Goal: Task Accomplishment & Management: Complete application form

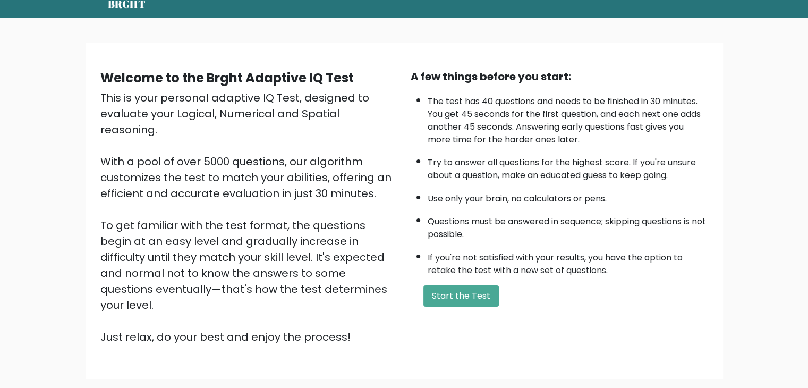
scroll to position [99, 0]
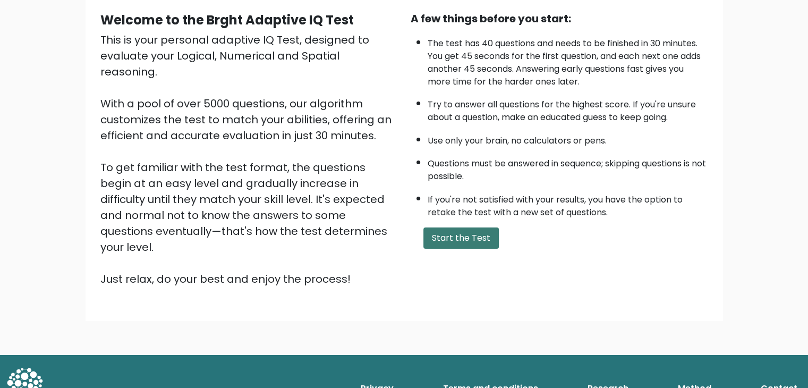
click at [480, 234] on button "Start the Test" at bounding box center [460, 237] width 75 height 21
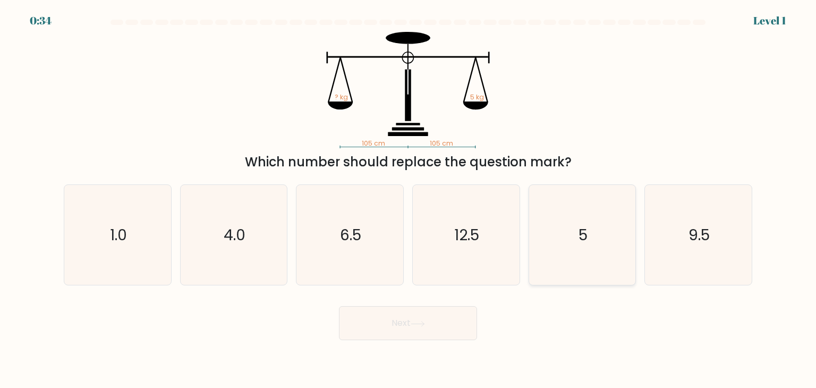
click at [591, 247] on icon "5" at bounding box center [582, 235] width 100 height 100
click at [409, 199] on input "e. 5" at bounding box center [408, 196] width 1 height 5
radio input "true"
click at [423, 328] on button "Next" at bounding box center [408, 323] width 138 height 34
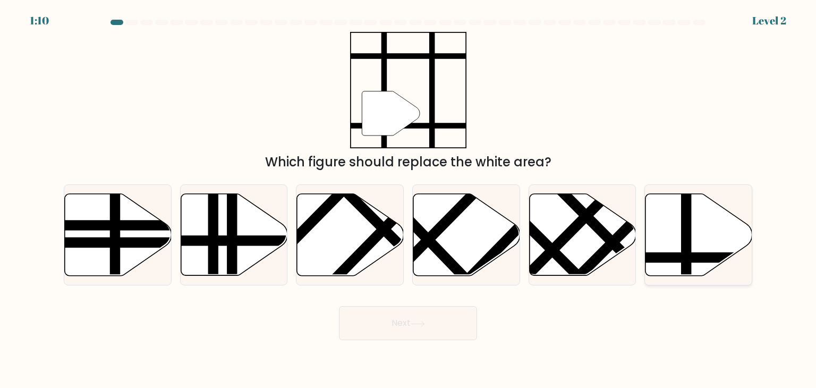
click at [710, 251] on icon at bounding box center [699, 235] width 107 height 82
click at [409, 199] on input "f." at bounding box center [408, 196] width 1 height 5
radio input "true"
click at [443, 325] on button "Next" at bounding box center [408, 323] width 138 height 34
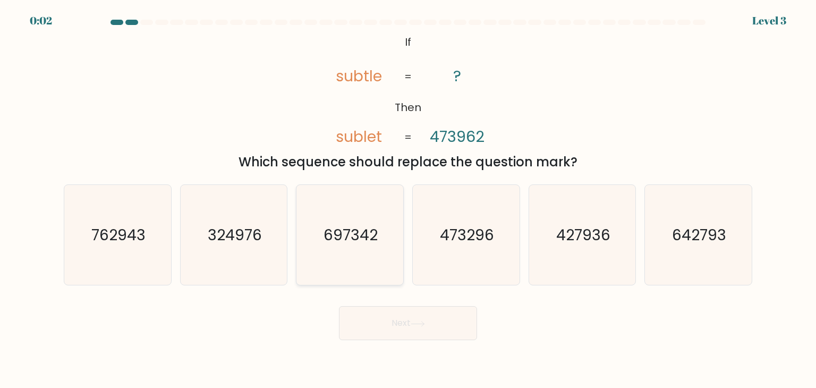
click at [375, 254] on icon "697342" at bounding box center [350, 235] width 100 height 100
click at [408, 199] on input "c. 697342" at bounding box center [408, 196] width 1 height 5
radio input "true"
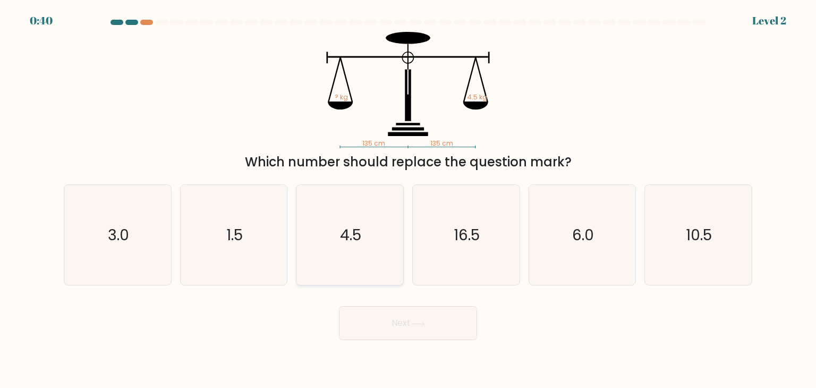
click at [351, 245] on icon "4.5" at bounding box center [350, 235] width 100 height 100
click at [408, 199] on input "c. 4.5" at bounding box center [408, 196] width 1 height 5
radio input "true"
click at [424, 323] on icon at bounding box center [417, 323] width 13 height 5
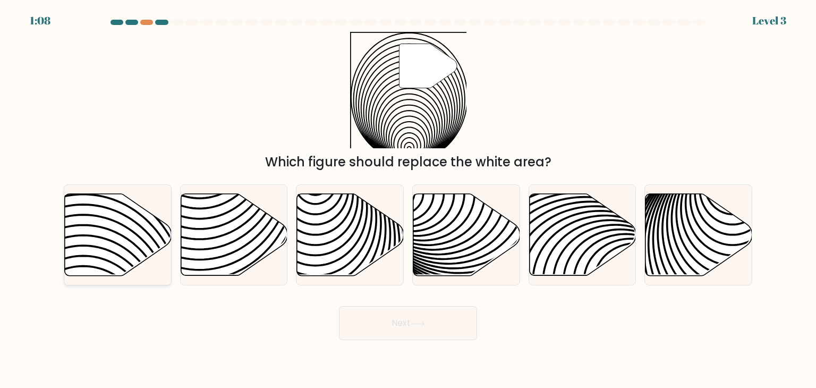
click at [129, 231] on icon at bounding box center [118, 235] width 107 height 82
click at [408, 199] on input "a." at bounding box center [408, 196] width 1 height 5
radio input "true"
click at [412, 332] on button "Next" at bounding box center [408, 323] width 138 height 34
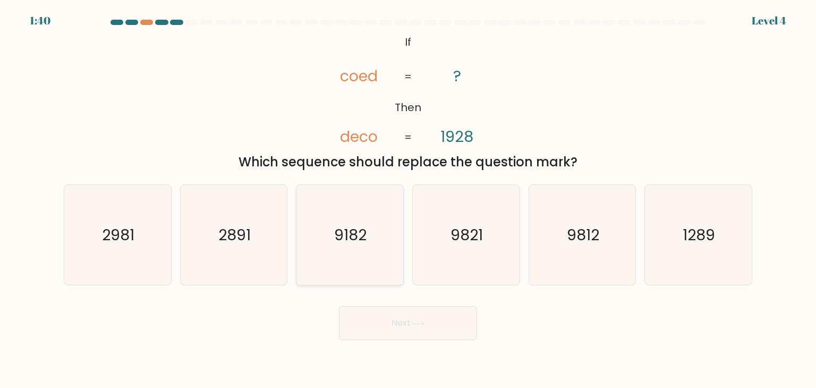
click at [349, 245] on icon "9182" at bounding box center [350, 235] width 100 height 100
click at [408, 199] on input "c. 9182" at bounding box center [408, 196] width 1 height 5
radio input "true"
click at [438, 319] on button "Next" at bounding box center [408, 323] width 138 height 34
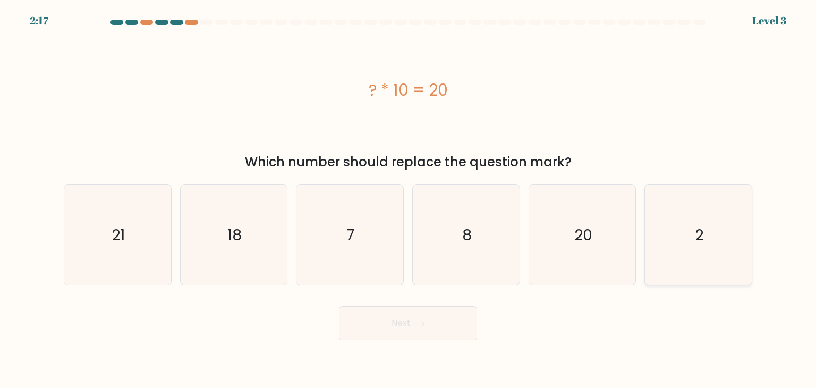
click at [723, 258] on icon "2" at bounding box center [698, 235] width 100 height 100
click at [409, 199] on input "f. 2" at bounding box center [408, 196] width 1 height 5
radio input "true"
click at [431, 319] on button "Next" at bounding box center [408, 323] width 138 height 34
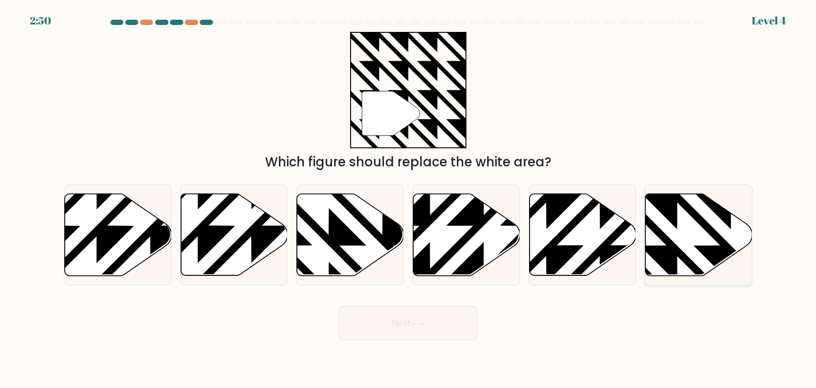
click at [664, 259] on icon at bounding box center [731, 191] width 215 height 215
click at [409, 199] on input "f." at bounding box center [408, 196] width 1 height 5
radio input "true"
click at [429, 323] on button "Next" at bounding box center [408, 323] width 138 height 34
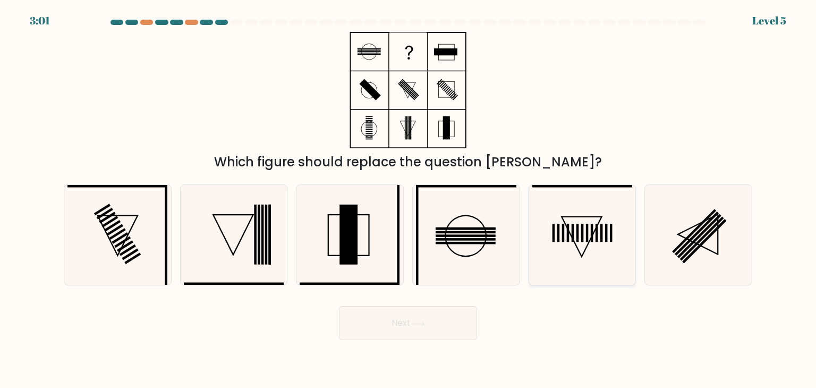
click at [589, 245] on icon at bounding box center [582, 235] width 100 height 100
click at [409, 199] on input "e." at bounding box center [408, 196] width 1 height 5
radio input "true"
click at [399, 331] on button "Next" at bounding box center [408, 323] width 138 height 34
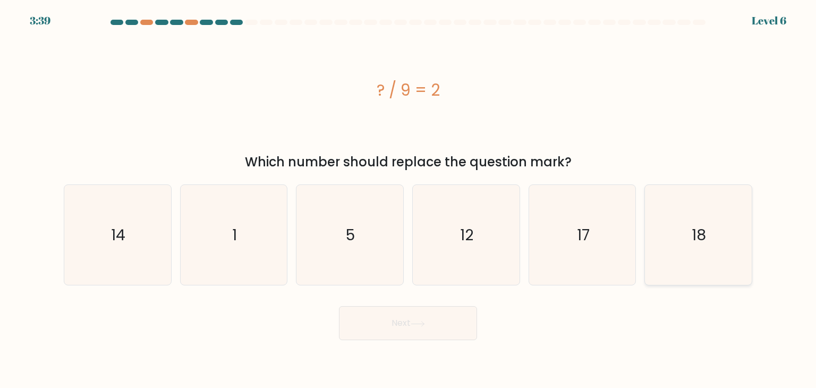
click at [691, 249] on icon "18" at bounding box center [698, 235] width 100 height 100
click at [409, 199] on input "f. 18" at bounding box center [408, 196] width 1 height 5
radio input "true"
click at [384, 324] on button "Next" at bounding box center [408, 323] width 138 height 34
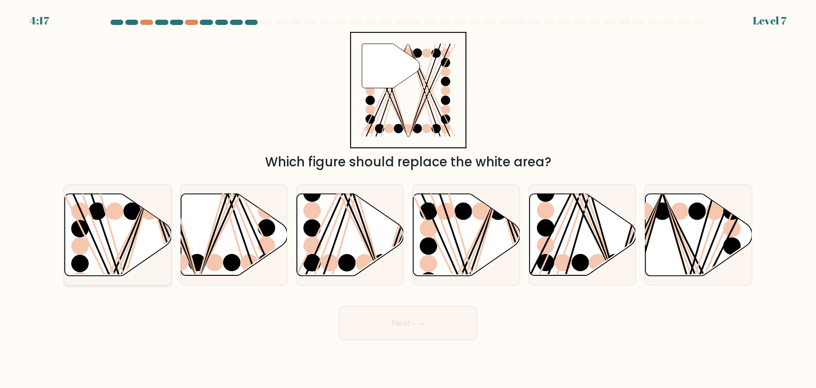
click at [79, 265] on ellipse at bounding box center [80, 264] width 18 height 18
click at [408, 199] on input "a." at bounding box center [408, 196] width 1 height 5
radio input "true"
click at [389, 326] on button "Next" at bounding box center [408, 323] width 138 height 34
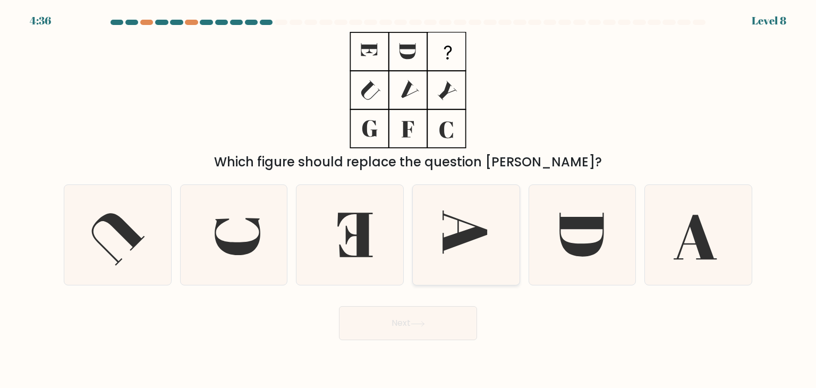
click at [433, 251] on icon at bounding box center [466, 235] width 100 height 100
click at [409, 199] on input "d." at bounding box center [408, 196] width 1 height 5
radio input "true"
click at [414, 334] on button "Next" at bounding box center [408, 323] width 138 height 34
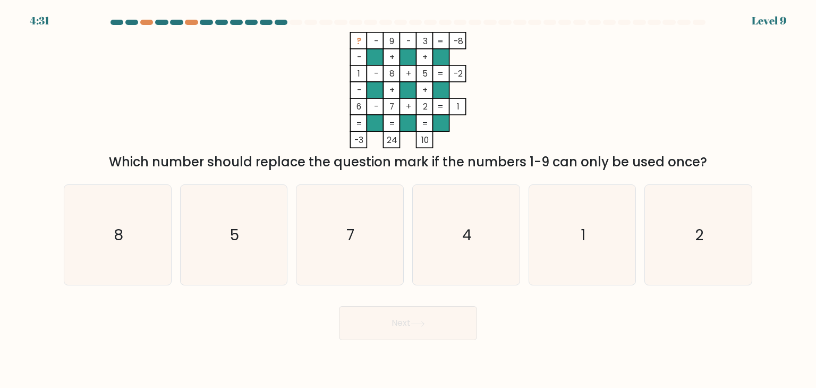
click at [414, 327] on button "Next" at bounding box center [408, 323] width 138 height 34
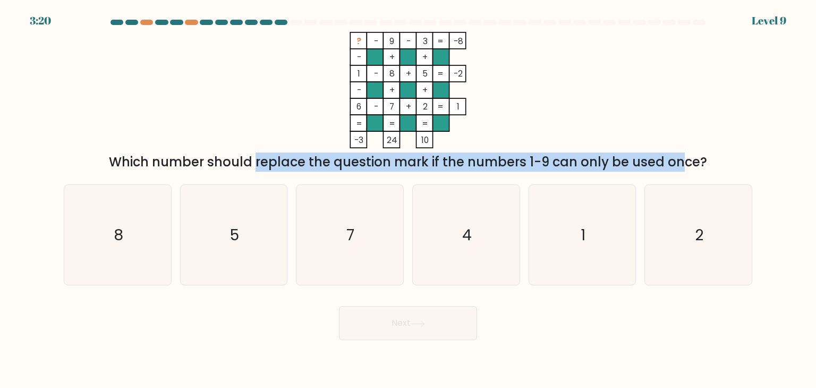
drag, startPoint x: 159, startPoint y: 158, endPoint x: 587, endPoint y: 171, distance: 427.4
click at [587, 171] on div "Which number should replace the question mark if the numbers 1-9 can only be us…" at bounding box center [408, 161] width 676 height 19
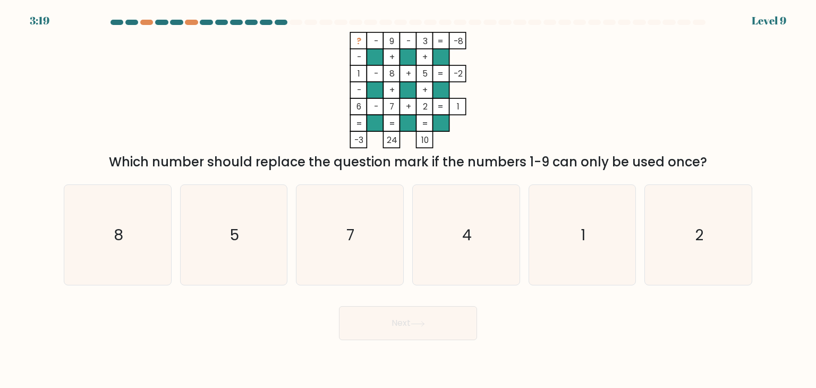
click at [616, 173] on form at bounding box center [408, 180] width 816 height 320
click at [472, 242] on icon "4" at bounding box center [466, 235] width 100 height 100
click at [409, 199] on input "d. 4" at bounding box center [408, 196] width 1 height 5
radio input "true"
click at [423, 324] on icon at bounding box center [418, 324] width 14 height 6
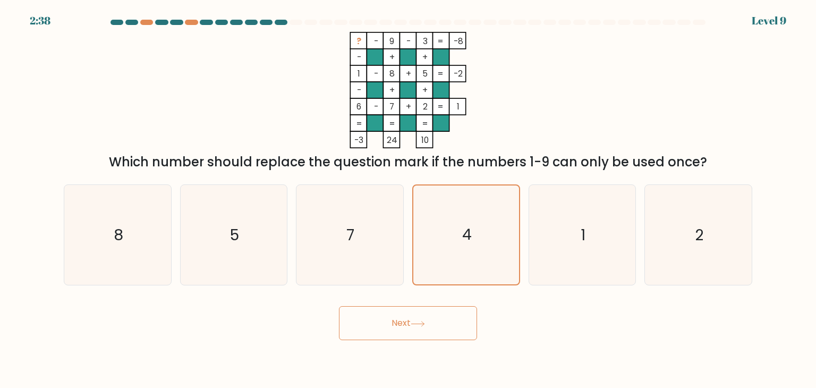
click at [422, 324] on icon at bounding box center [417, 323] width 13 height 5
click at [382, 326] on button "Next" at bounding box center [408, 323] width 138 height 34
click at [482, 224] on icon "4" at bounding box center [466, 234] width 99 height 99
click at [409, 199] on input "d. 4" at bounding box center [408, 196] width 1 height 5
click at [405, 313] on button "Next" at bounding box center [408, 323] width 138 height 34
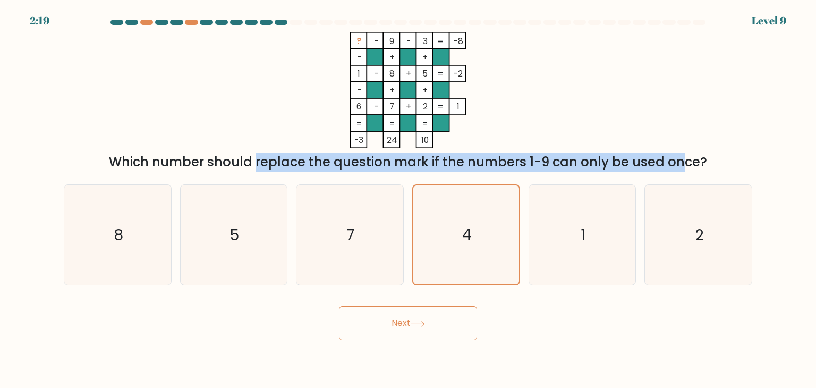
drag, startPoint x: 158, startPoint y: 162, endPoint x: 591, endPoint y: 159, distance: 433.0
click at [590, 159] on div "Which number should replace the question mark if the numbers 1-9 can only be us…" at bounding box center [408, 161] width 676 height 19
click at [591, 159] on div "Which number should replace the question mark if the numbers 1-9 can only be us…" at bounding box center [408, 161] width 676 height 19
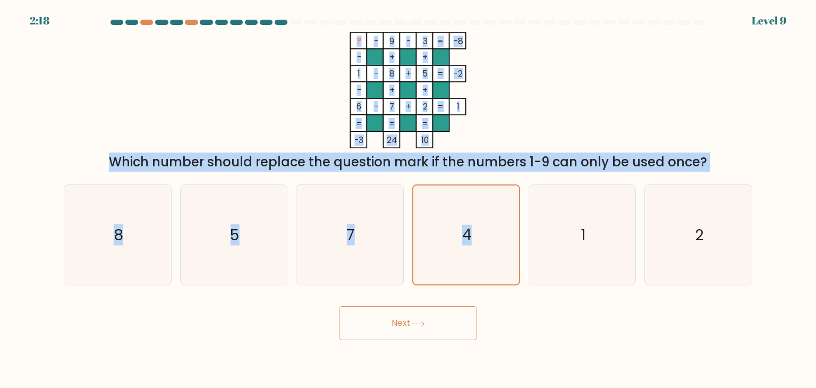
drag, startPoint x: 474, startPoint y: 227, endPoint x: 387, endPoint y: 66, distance: 182.6
click at [387, 66] on form at bounding box center [408, 180] width 816 height 320
click at [578, 111] on div "? - 9 - 3 -8 - + + 1 - 8 + 5 -2 - + + 6 - 7 + 2 = 1 = = = = -3 24 10 = Which nu…" at bounding box center [407, 102] width 701 height 140
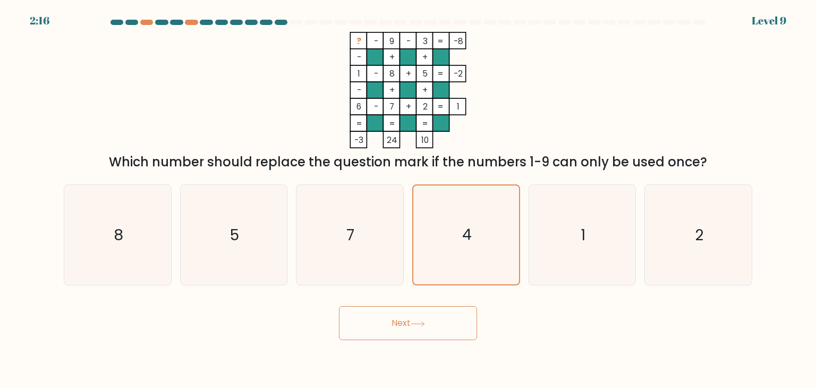
click at [404, 327] on button "Next" at bounding box center [408, 323] width 138 height 34
click at [404, 326] on button "Next" at bounding box center [408, 323] width 138 height 34
click at [403, 326] on button "Next" at bounding box center [408, 323] width 138 height 34
click at [344, 231] on icon "7" at bounding box center [350, 235] width 100 height 100
click at [408, 199] on input "c. 7" at bounding box center [408, 196] width 1 height 5
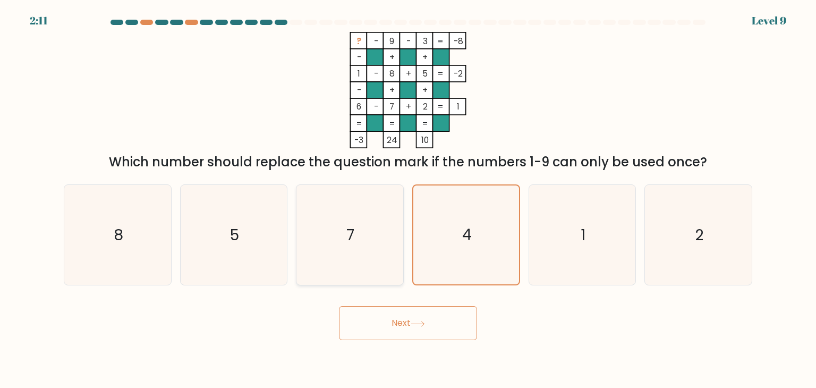
radio input "true"
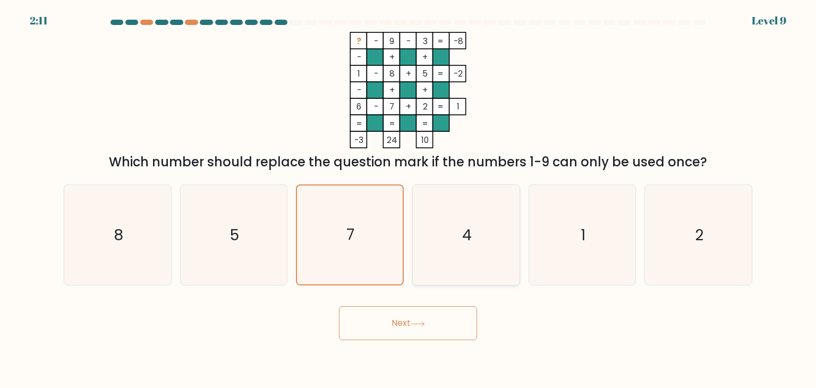
click at [460, 231] on icon "4" at bounding box center [466, 235] width 100 height 100
click at [409, 199] on input "d. 4" at bounding box center [408, 196] width 1 height 5
radio input "true"
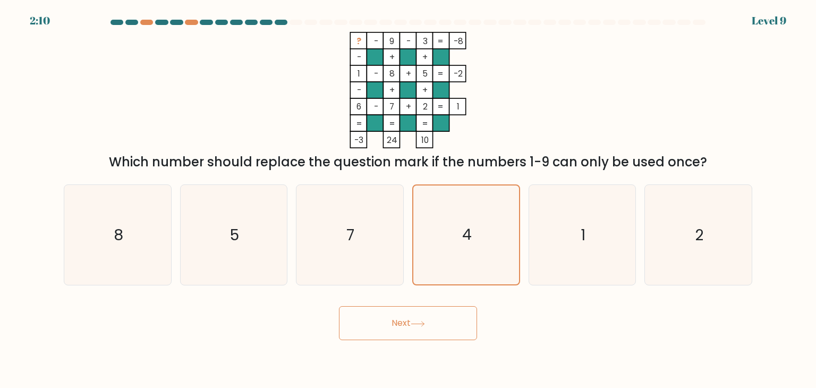
click at [410, 321] on button "Next" at bounding box center [408, 323] width 138 height 34
click at [445, 225] on icon "4" at bounding box center [466, 235] width 100 height 100
click at [409, 199] on input "d. 4" at bounding box center [408, 196] width 1 height 5
radio input "true"
click at [420, 323] on icon at bounding box center [418, 324] width 14 height 6
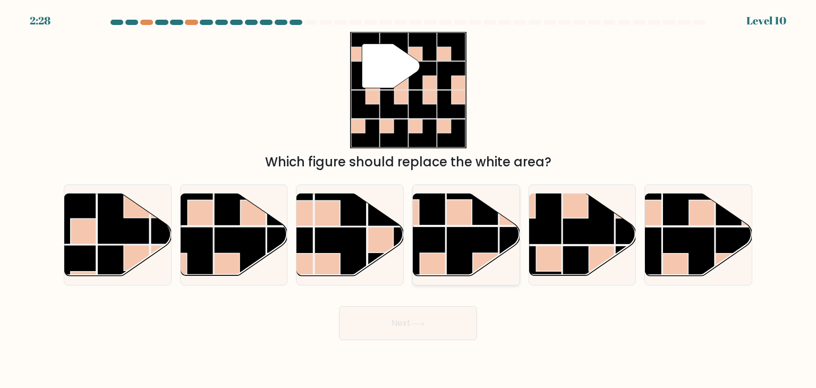
click at [458, 228] on rect at bounding box center [472, 252] width 52 height 52
click at [409, 199] on input "d." at bounding box center [408, 196] width 1 height 5
radio input "true"
click at [449, 319] on button "Next" at bounding box center [408, 323] width 138 height 34
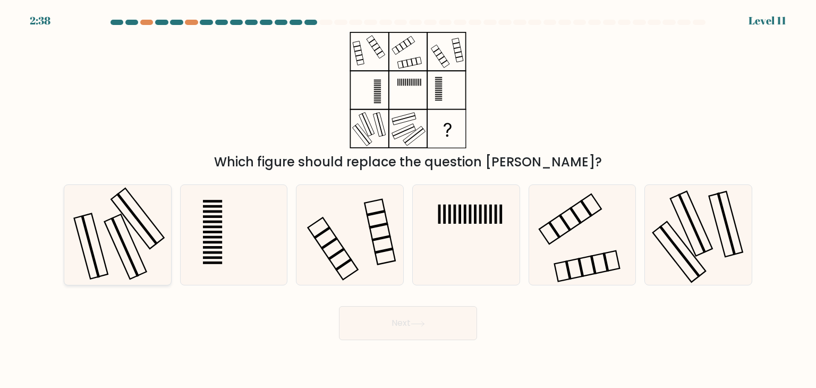
click at [105, 233] on icon at bounding box center [117, 235] width 100 height 100
click at [408, 199] on input "a." at bounding box center [408, 196] width 1 height 5
radio input "true"
click at [404, 327] on button "Next" at bounding box center [408, 323] width 138 height 34
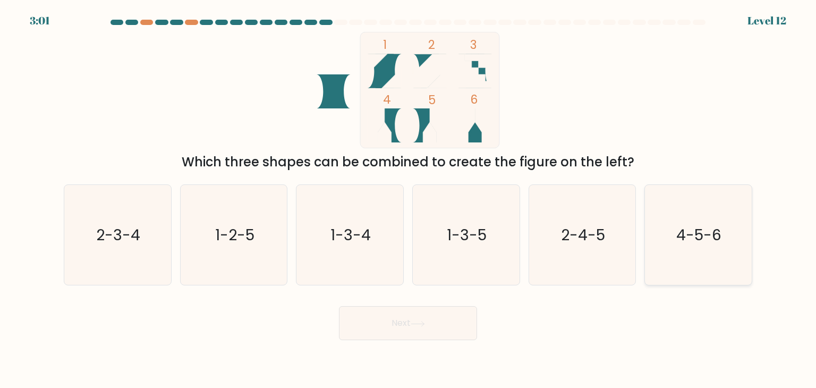
click at [687, 243] on text "4-5-6" at bounding box center [699, 234] width 45 height 21
click at [409, 199] on input "f. 4-5-6" at bounding box center [408, 196] width 1 height 5
radio input "true"
click at [415, 328] on button "Next" at bounding box center [408, 323] width 138 height 34
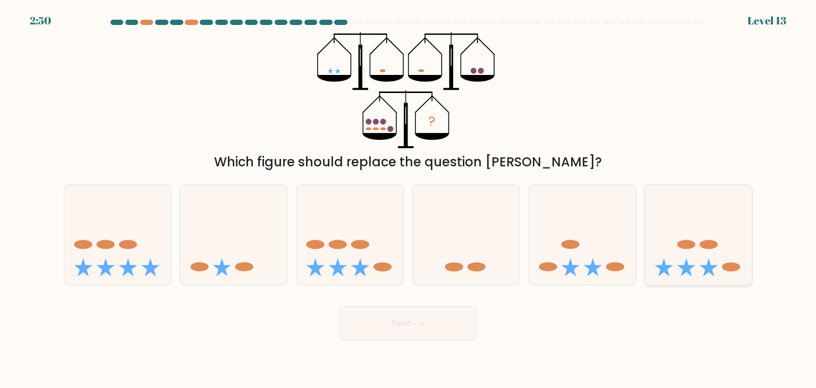
click at [693, 250] on icon at bounding box center [698, 235] width 107 height 88
click at [409, 199] on input "f." at bounding box center [408, 196] width 1 height 5
radio input "true"
click at [446, 321] on button "Next" at bounding box center [408, 323] width 138 height 34
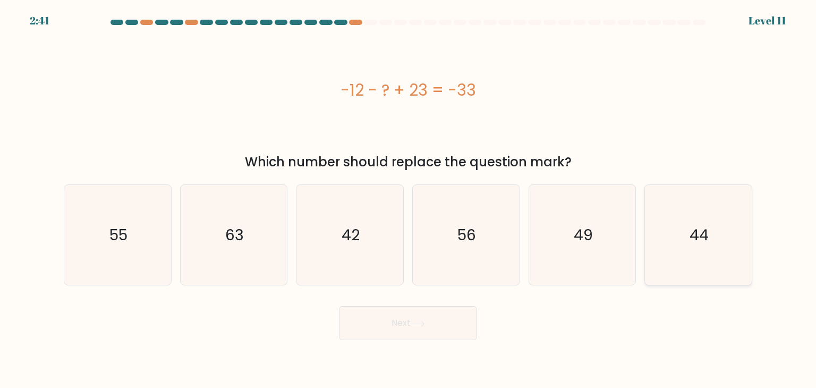
click at [698, 230] on text "44" at bounding box center [699, 234] width 19 height 21
click at [409, 199] on input "f. 44" at bounding box center [408, 196] width 1 height 5
radio input "true"
click at [410, 317] on button "Next" at bounding box center [408, 323] width 138 height 34
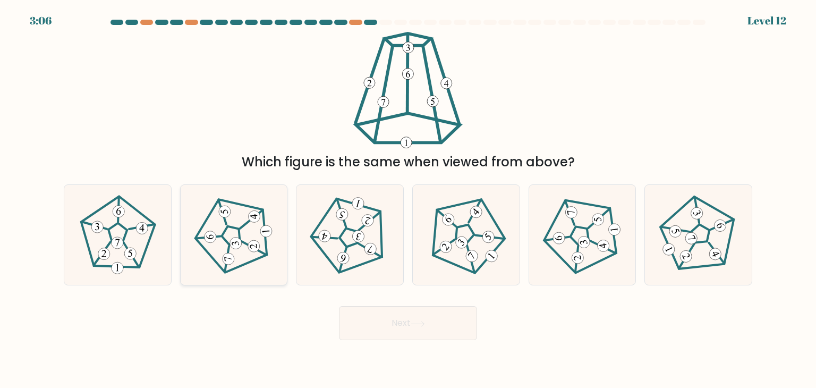
click at [238, 220] on icon at bounding box center [234, 235] width 80 height 80
click at [408, 199] on input "b." at bounding box center [408, 196] width 1 height 5
radio input "true"
click at [431, 319] on button "Next" at bounding box center [408, 323] width 138 height 34
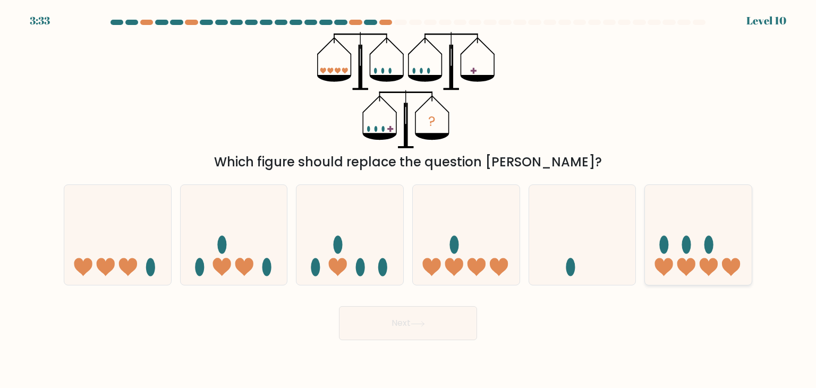
click at [710, 262] on icon at bounding box center [709, 267] width 18 height 18
click at [409, 199] on input "f." at bounding box center [408, 196] width 1 height 5
radio input "true"
click at [428, 321] on button "Next" at bounding box center [408, 323] width 138 height 34
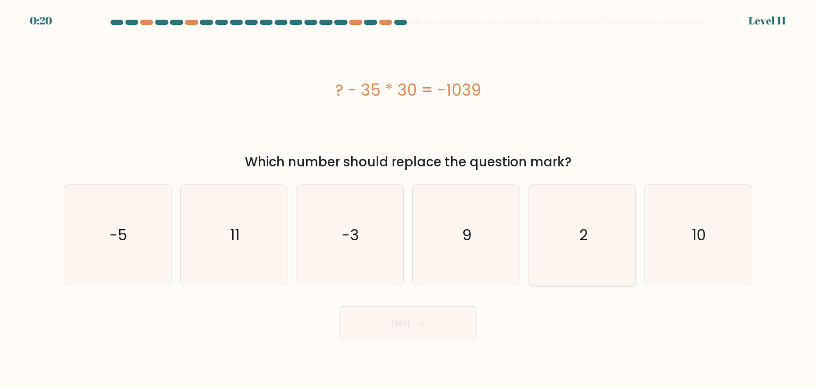
click at [580, 240] on text "2" at bounding box center [583, 234] width 9 height 21
click at [409, 199] on input "e. 2" at bounding box center [408, 196] width 1 height 5
radio input "true"
click at [410, 319] on button "Next" at bounding box center [408, 323] width 138 height 34
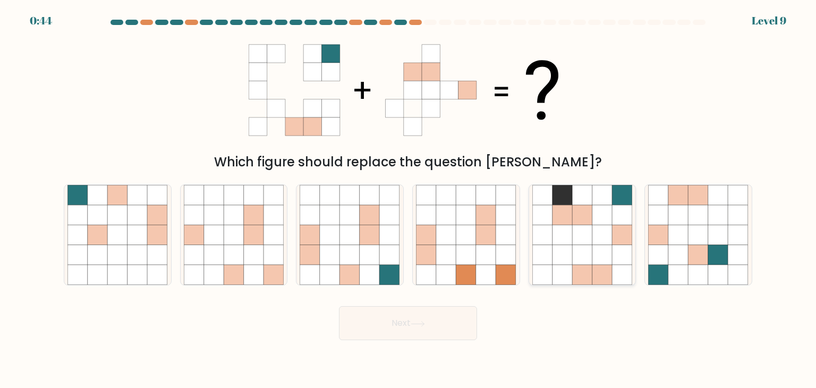
click at [550, 235] on icon at bounding box center [542, 235] width 20 height 20
click at [409, 199] on input "e." at bounding box center [408, 196] width 1 height 5
radio input "true"
click at [452, 311] on button "Next" at bounding box center [408, 323] width 138 height 34
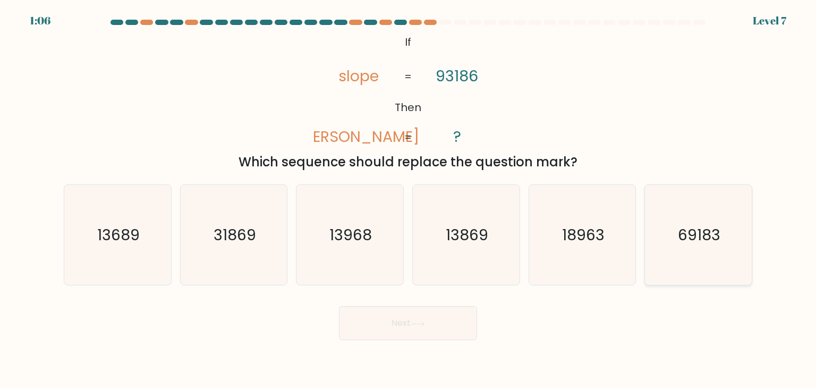
click at [677, 247] on icon "69183" at bounding box center [698, 235] width 100 height 100
click at [409, 199] on input "f. 69183" at bounding box center [408, 196] width 1 height 5
radio input "true"
click at [410, 326] on button "Next" at bounding box center [408, 323] width 138 height 34
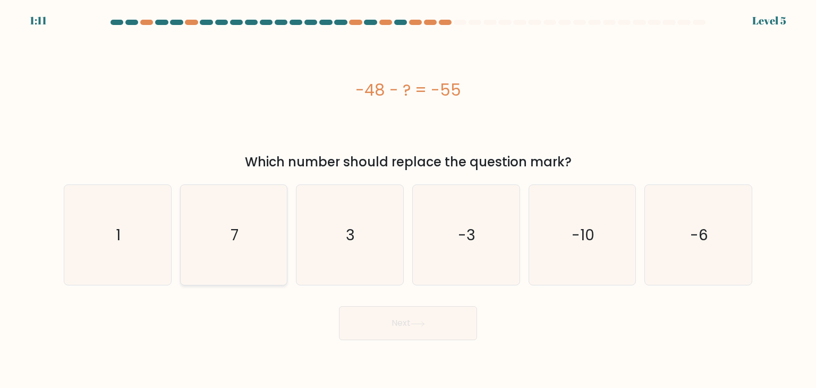
click at [229, 240] on icon "7" at bounding box center [234, 235] width 100 height 100
click at [408, 199] on input "b. 7" at bounding box center [408, 196] width 1 height 5
radio input "true"
click at [419, 319] on button "Next" at bounding box center [408, 323] width 138 height 34
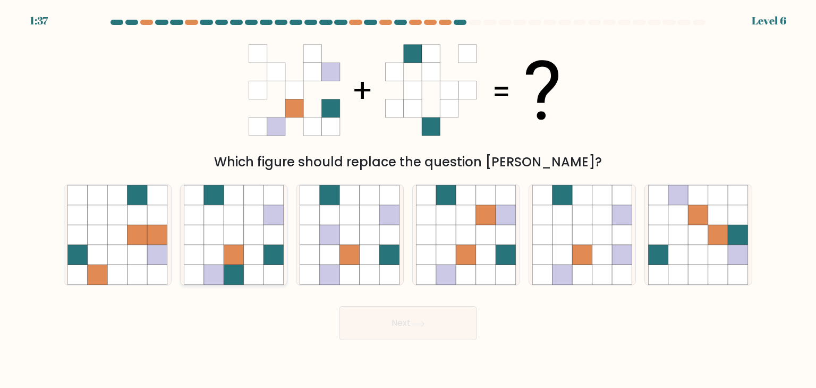
click at [233, 236] on icon at bounding box center [234, 235] width 20 height 20
click at [408, 199] on input "b." at bounding box center [408, 196] width 1 height 5
radio input "true"
click at [400, 317] on button "Next" at bounding box center [408, 323] width 138 height 34
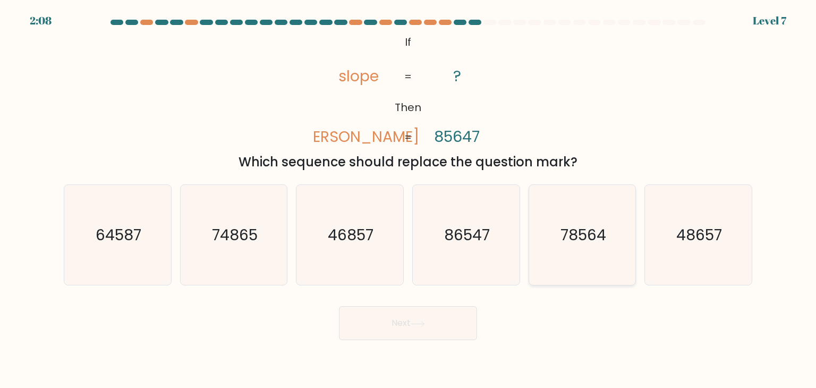
click at [603, 240] on text "78564" at bounding box center [584, 234] width 46 height 21
click at [409, 199] on input "e. 78564" at bounding box center [408, 196] width 1 height 5
radio input "true"
click at [436, 321] on button "Next" at bounding box center [408, 323] width 138 height 34
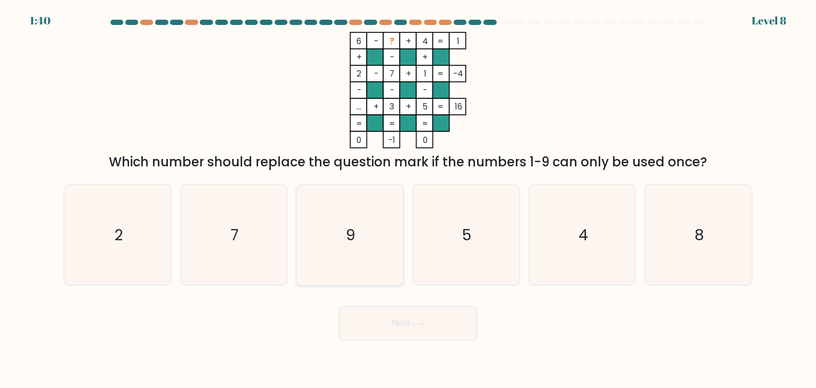
click at [349, 253] on icon "9" at bounding box center [350, 235] width 100 height 100
click at [408, 199] on input "c. 9" at bounding box center [408, 196] width 1 height 5
radio input "true"
click at [424, 321] on icon at bounding box center [418, 324] width 14 height 6
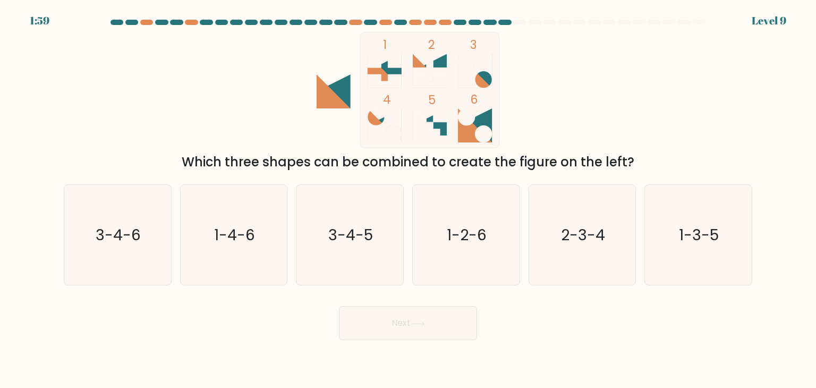
click at [485, 62] on icon at bounding box center [475, 71] width 34 height 34
click at [478, 116] on icon at bounding box center [475, 125] width 34 height 34
click at [103, 250] on icon "3-4-6" at bounding box center [117, 235] width 100 height 100
click at [408, 199] on input "a. 3-4-6" at bounding box center [408, 196] width 1 height 5
radio input "true"
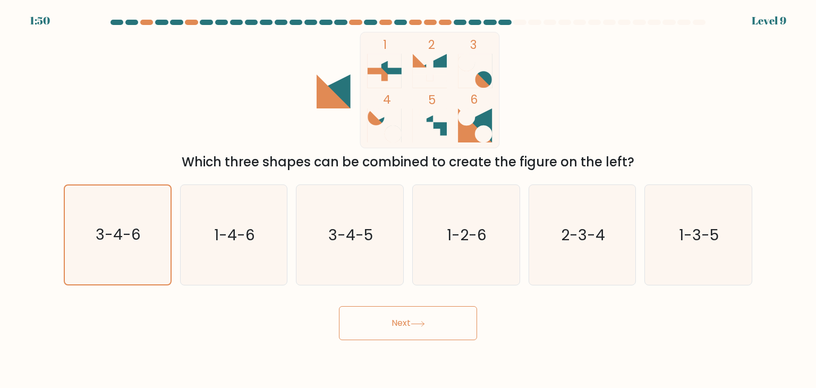
click at [399, 331] on button "Next" at bounding box center [408, 323] width 138 height 34
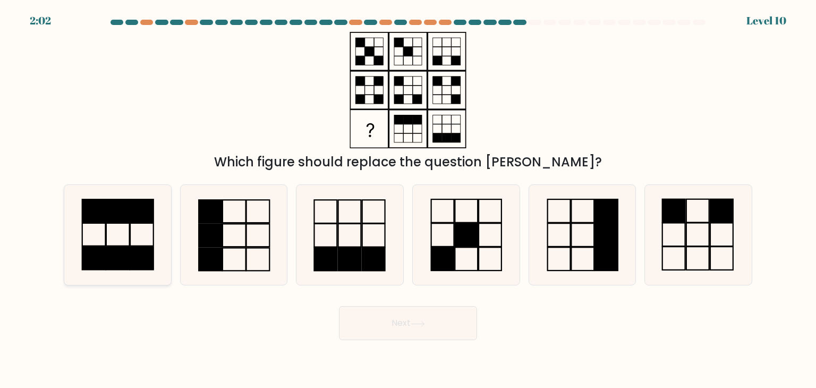
click at [139, 232] on icon at bounding box center [117, 235] width 100 height 100
click at [408, 199] on input "a." at bounding box center [408, 196] width 1 height 5
radio input "true"
click at [438, 319] on button "Next" at bounding box center [408, 323] width 138 height 34
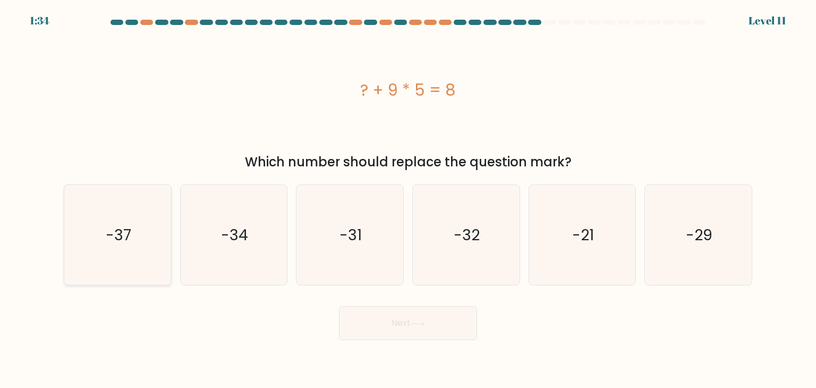
click at [131, 239] on icon "-37" at bounding box center [117, 235] width 100 height 100
click at [408, 199] on input "a. -37" at bounding box center [408, 196] width 1 height 5
radio input "true"
click at [410, 322] on button "Next" at bounding box center [408, 323] width 138 height 34
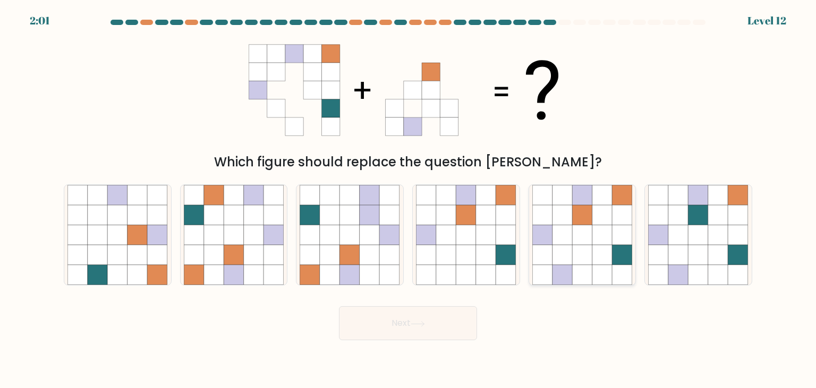
click at [595, 230] on icon at bounding box center [602, 235] width 20 height 20
click at [409, 199] on input "e." at bounding box center [408, 196] width 1 height 5
radio input "true"
click at [409, 334] on button "Next" at bounding box center [408, 323] width 138 height 34
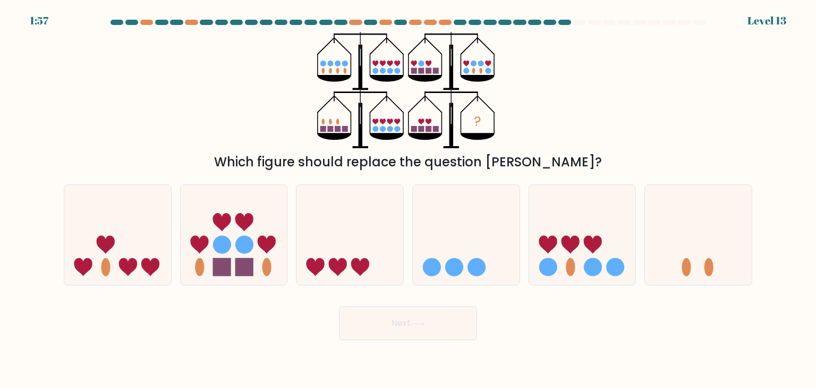
click at [409, 327] on button "Next" at bounding box center [408, 323] width 138 height 34
click at [469, 316] on button "Next" at bounding box center [408, 323] width 138 height 34
click at [582, 253] on icon at bounding box center [582, 235] width 107 height 88
click at [409, 199] on input "e." at bounding box center [408, 196] width 1 height 5
radio input "true"
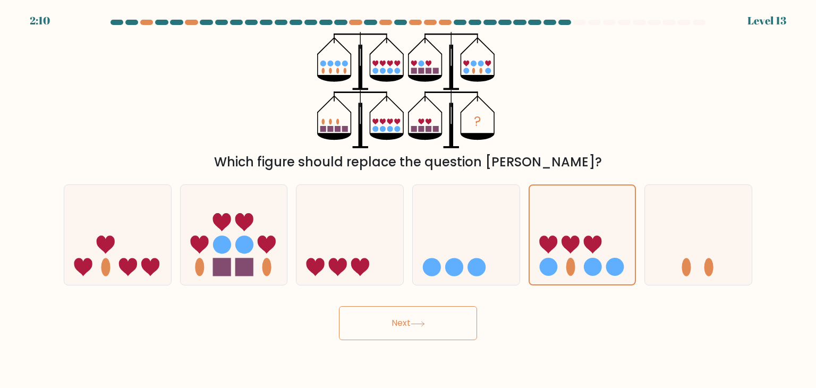
click at [410, 324] on button "Next" at bounding box center [408, 323] width 138 height 34
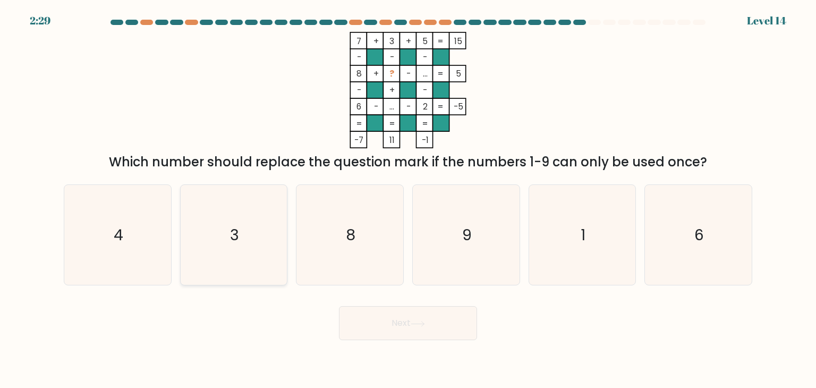
click at [259, 241] on icon "3" at bounding box center [234, 235] width 100 height 100
click at [408, 199] on input "b. 3" at bounding box center [408, 196] width 1 height 5
radio input "true"
click at [400, 317] on button "Next" at bounding box center [408, 323] width 138 height 34
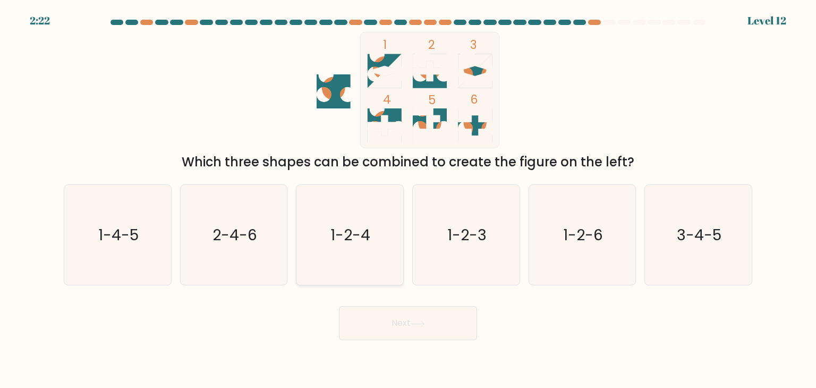
click at [346, 233] on text "1-2-4" at bounding box center [351, 234] width 40 height 21
click at [408, 199] on input "c. 1-2-4" at bounding box center [408, 196] width 1 height 5
radio input "true"
click at [444, 332] on button "Next" at bounding box center [408, 323] width 138 height 34
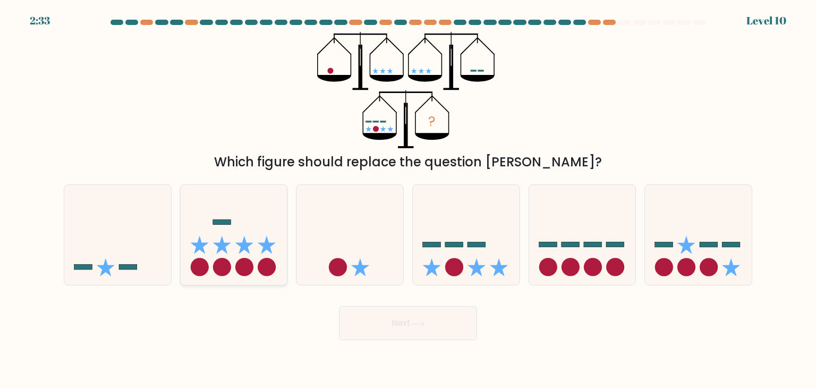
click at [268, 263] on circle at bounding box center [267, 267] width 18 height 18
click at [408, 199] on input "b." at bounding box center [408, 196] width 1 height 5
radio input "true"
click at [417, 324] on icon at bounding box center [417, 323] width 13 height 5
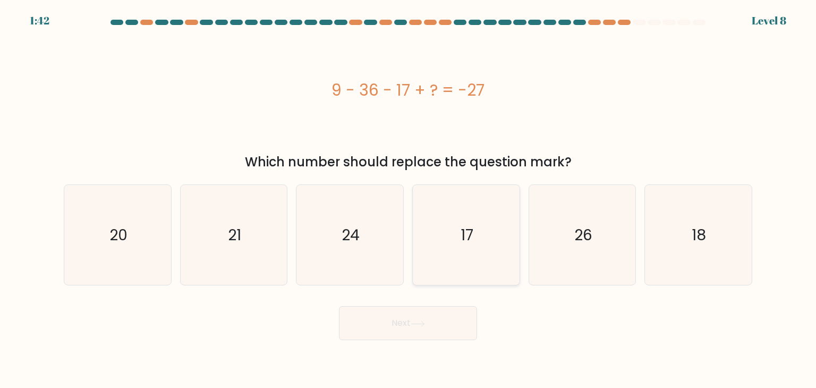
click at [471, 232] on text "17" at bounding box center [467, 234] width 13 height 21
click at [409, 199] on input "d. 17" at bounding box center [408, 196] width 1 height 5
radio input "true"
click at [414, 324] on icon at bounding box center [417, 323] width 13 height 5
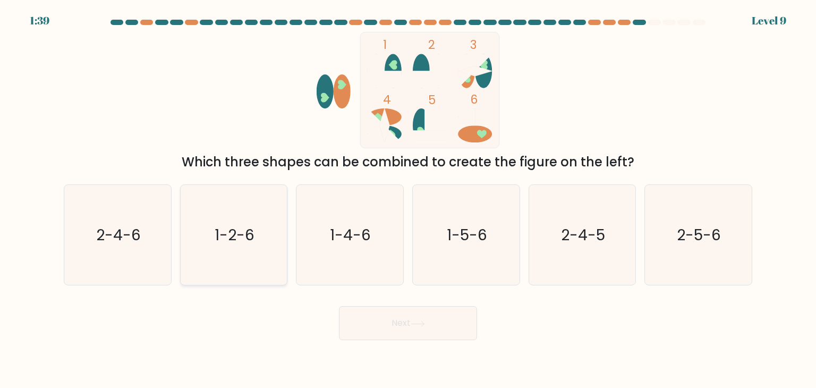
drag, startPoint x: 245, startPoint y: 249, endPoint x: 258, endPoint y: 250, distance: 12.8
click at [246, 249] on icon "1-2-6" at bounding box center [234, 235] width 100 height 100
click at [408, 199] on input "b. 1-2-6" at bounding box center [408, 196] width 1 height 5
radio input "true"
click at [408, 319] on button "Next" at bounding box center [408, 323] width 138 height 34
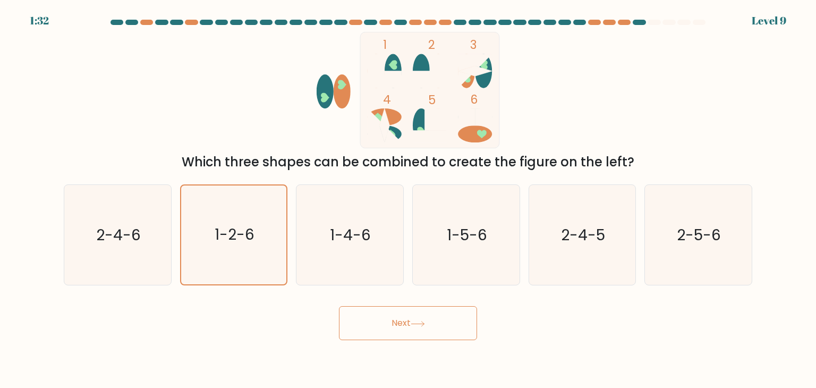
click at [412, 324] on button "Next" at bounding box center [408, 323] width 138 height 34
click at [428, 325] on button "Next" at bounding box center [408, 323] width 138 height 34
click at [224, 238] on text "1-2-6" at bounding box center [235, 234] width 40 height 21
click at [408, 199] on input "b. 1-2-6" at bounding box center [408, 196] width 1 height 5
radio input "true"
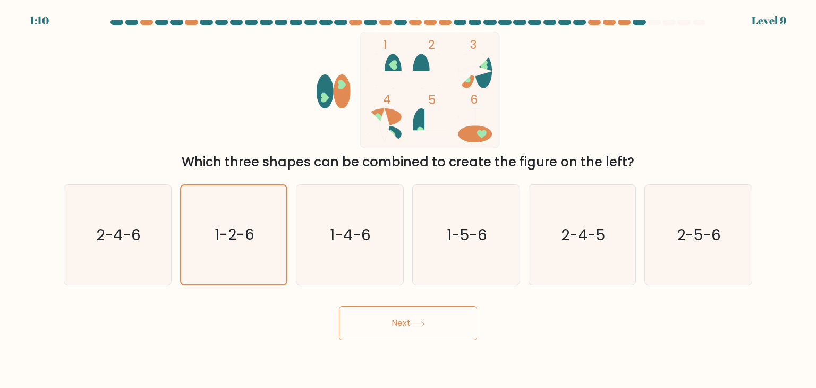
click at [400, 329] on button "Next" at bounding box center [408, 323] width 138 height 34
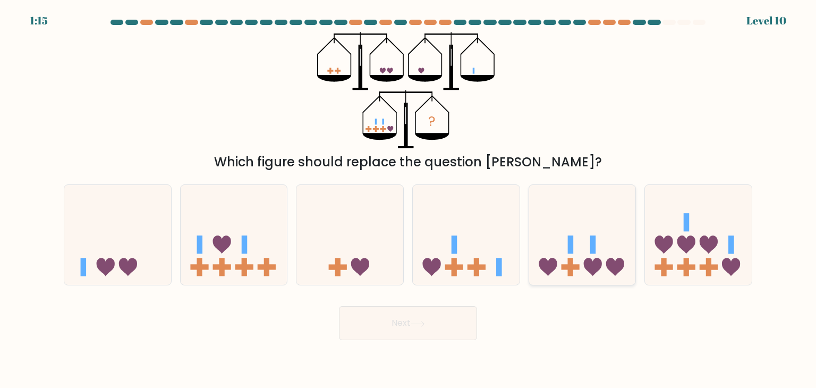
click at [556, 266] on icon at bounding box center [548, 267] width 18 height 18
click at [409, 199] on input "e." at bounding box center [408, 196] width 1 height 5
radio input "true"
click at [414, 318] on button "Next" at bounding box center [408, 323] width 138 height 34
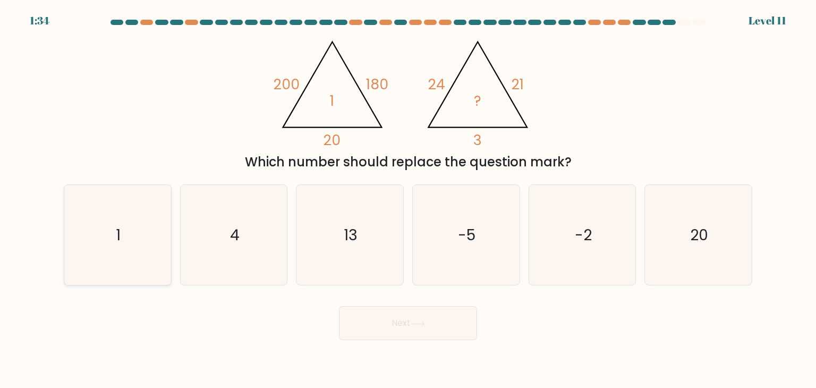
click at [145, 222] on icon "1" at bounding box center [117, 235] width 100 height 100
click at [408, 199] on input "a. 1" at bounding box center [408, 196] width 1 height 5
radio input "true"
click at [419, 313] on button "Next" at bounding box center [408, 323] width 138 height 34
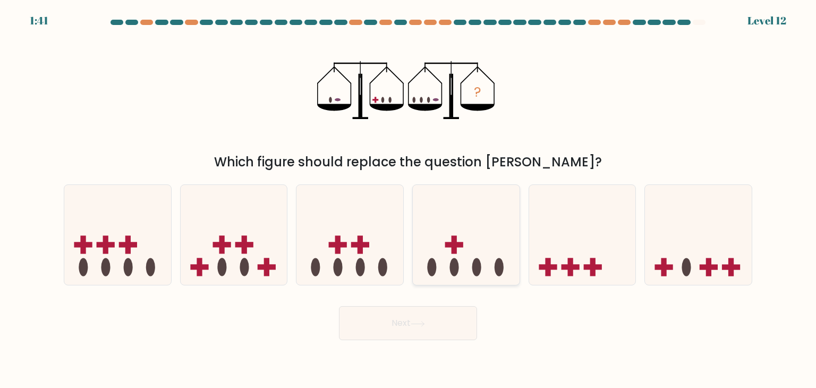
click at [493, 280] on div at bounding box center [466, 234] width 108 height 101
click at [409, 199] on input "d." at bounding box center [408, 196] width 1 height 5
radio input "true"
click at [446, 330] on button "Next" at bounding box center [408, 323] width 138 height 34
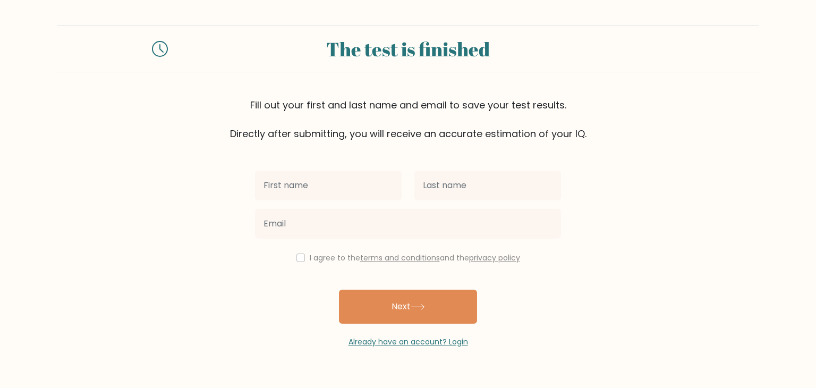
click at [349, 192] on input "text" at bounding box center [328, 186] width 147 height 30
type input "[PERSON_NAME] [PERSON_NAME]"
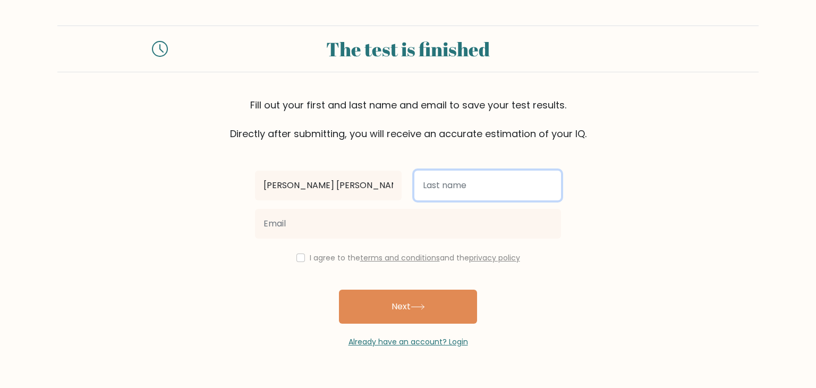
click at [495, 185] on input "text" at bounding box center [487, 186] width 147 height 30
type input "Leachon"
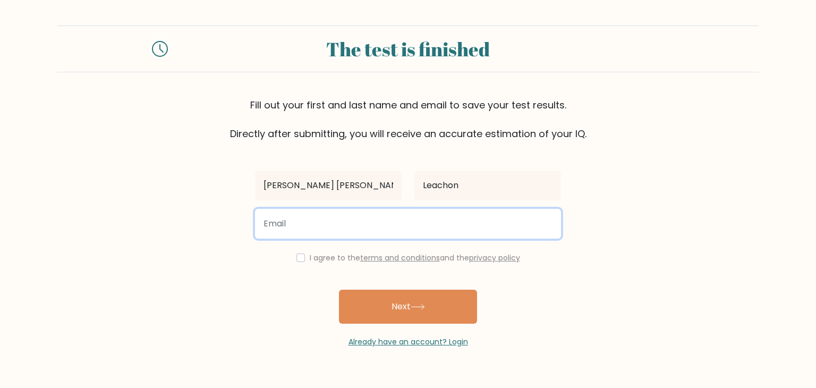
click at [436, 222] on input "email" at bounding box center [408, 224] width 306 height 30
type input "[EMAIL_ADDRESS][DOMAIN_NAME]"
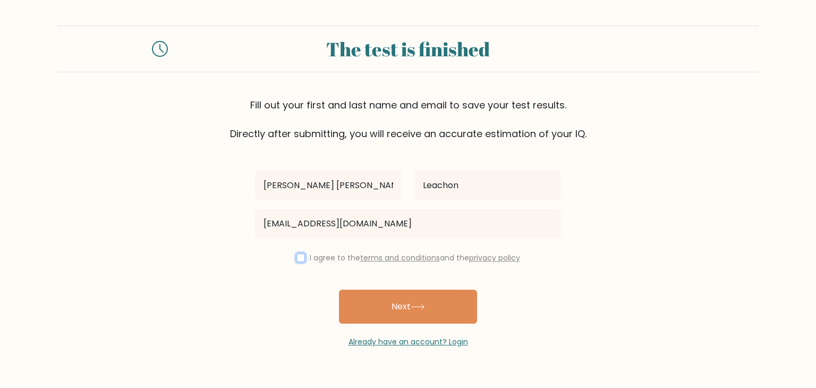
click at [299, 259] on input "checkbox" at bounding box center [300, 257] width 9 height 9
checkbox input "true"
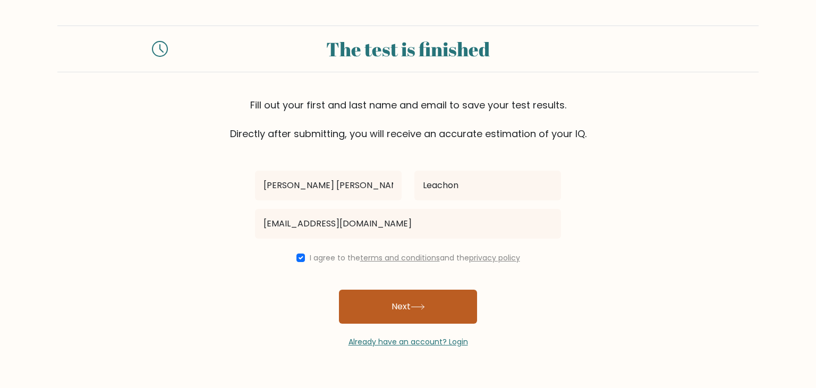
click at [424, 305] on icon at bounding box center [417, 306] width 13 height 5
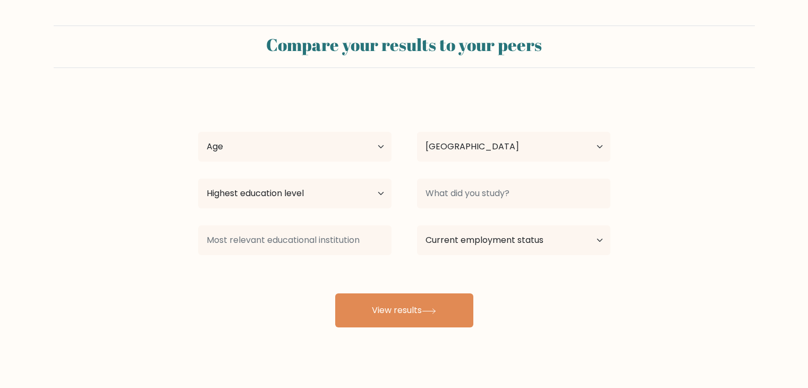
select select "PH"
click at [307, 149] on select "Age Under 18 years old 18-24 years old 25-34 years old 35-44 years old 45-54 ye…" at bounding box center [294, 147] width 193 height 30
select select "25_34"
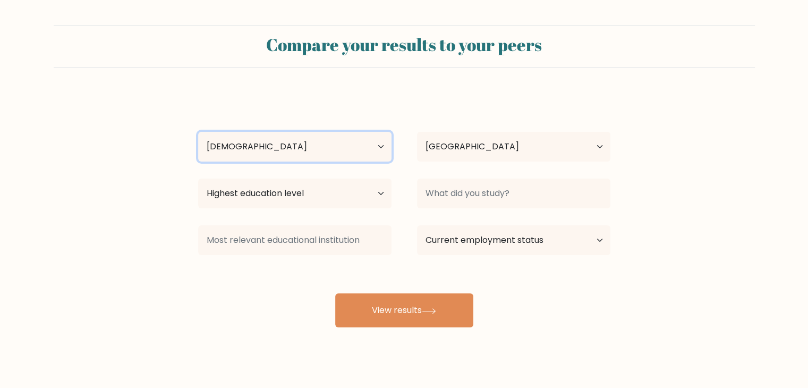
click at [198, 132] on select "Age Under 18 years old 18-24 years old 25-34 years old 35-44 years old 45-54 ye…" at bounding box center [294, 147] width 193 height 30
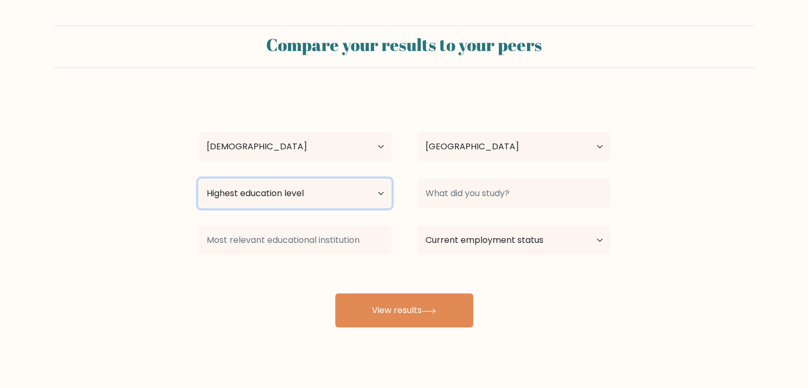
click at [334, 202] on select "Highest education level No schooling Primary Lower Secondary Upper Secondary Oc…" at bounding box center [294, 194] width 193 height 30
click at [333, 199] on select "Highest education level No schooling Primary Lower Secondary Upper Secondary Oc…" at bounding box center [294, 194] width 193 height 30
select select "bachelors_degree"
click at [198, 179] on select "Highest education level No schooling Primary Lower Secondary Upper Secondary Oc…" at bounding box center [294, 194] width 193 height 30
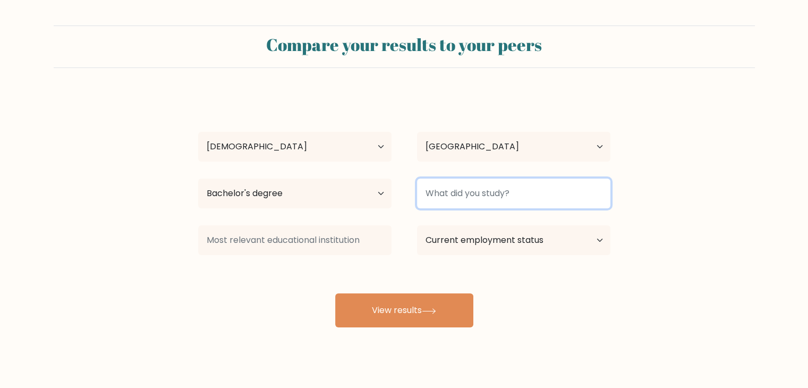
click at [506, 198] on input at bounding box center [513, 194] width 193 height 30
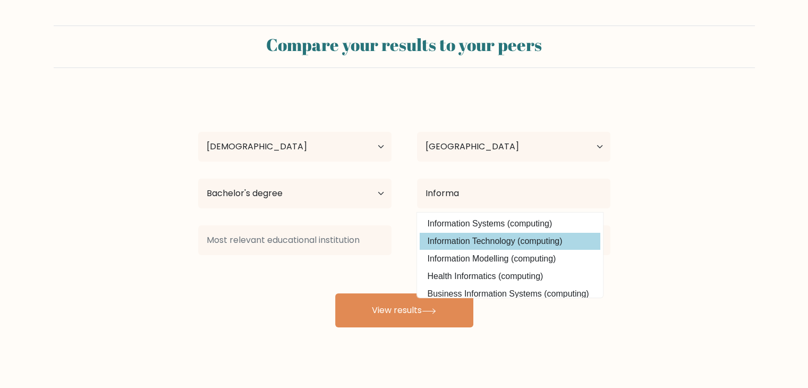
click at [510, 239] on option "Information Technology (computing)" at bounding box center [510, 241] width 181 height 17
type input "Information Technology"
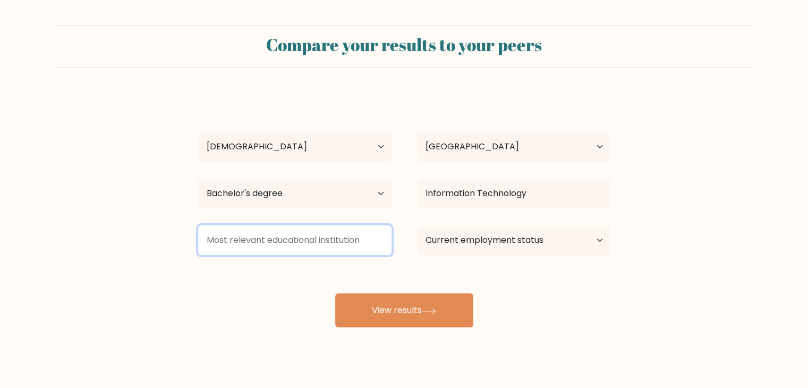
click at [301, 241] on input at bounding box center [294, 240] width 193 height 30
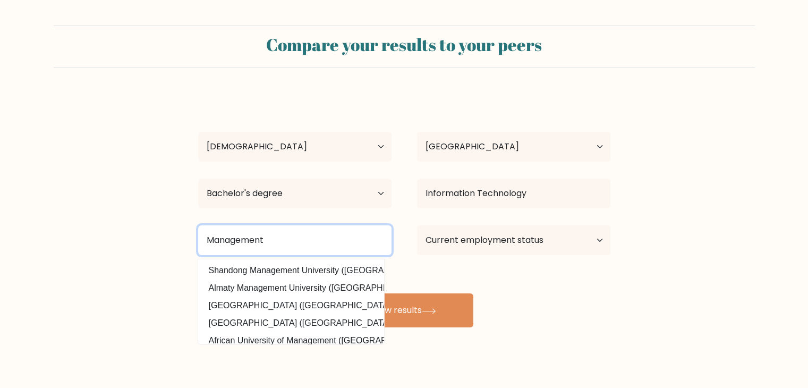
drag, startPoint x: 298, startPoint y: 234, endPoint x: 268, endPoint y: 234, distance: 29.8
click at [298, 233] on input "Management" at bounding box center [294, 240] width 193 height 30
click at [274, 234] on input "Management" at bounding box center [294, 240] width 193 height 30
drag, startPoint x: 213, startPoint y: 230, endPoint x: 158, endPoint y: 219, distance: 55.2
click at [160, 222] on form "Compare your results to your peers Daisy Ann Leachon Age Under 18 years old 18-…" at bounding box center [404, 177] width 808 height 302
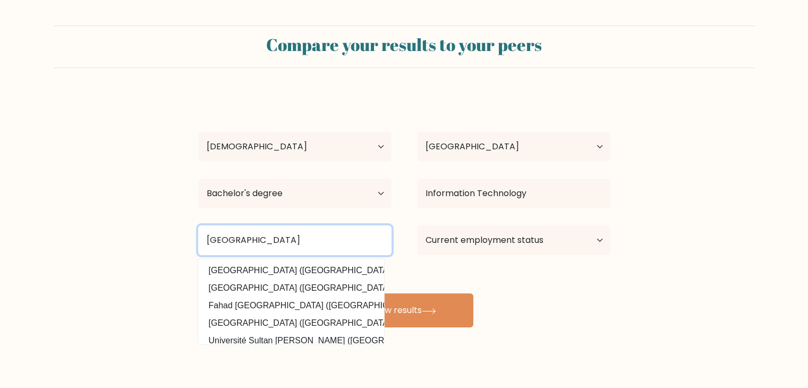
type input "Sultan Kudarat State University"
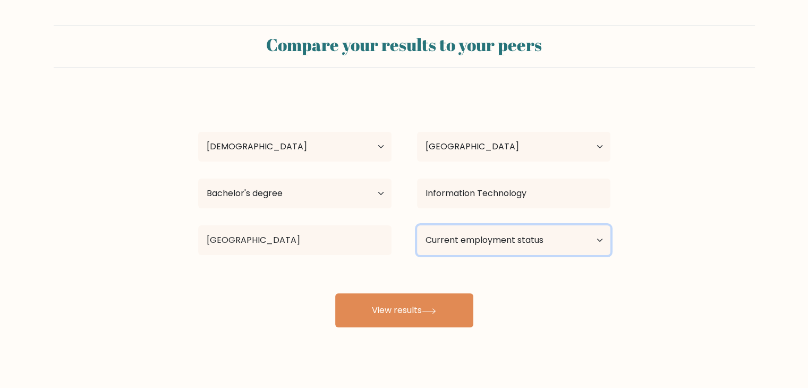
click at [473, 246] on select "Current employment status Employed Student Retired Other / prefer not to answer" at bounding box center [513, 240] width 193 height 30
select select "other"
click at [417, 225] on select "Current employment status Employed Student Retired Other / prefer not to answer" at bounding box center [513, 240] width 193 height 30
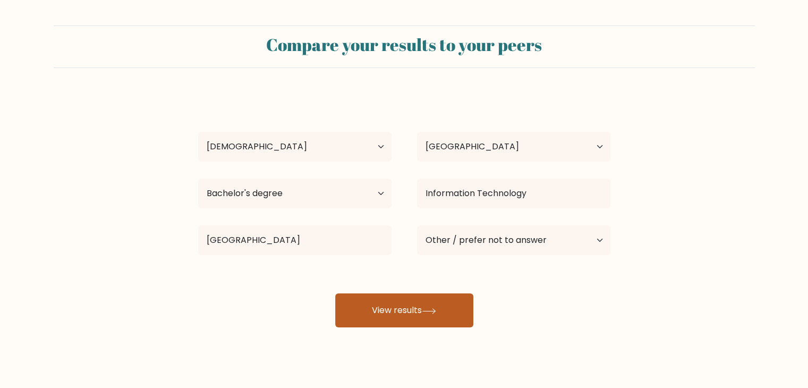
click at [409, 310] on button "View results" at bounding box center [404, 310] width 138 height 34
